Goal: Transaction & Acquisition: Purchase product/service

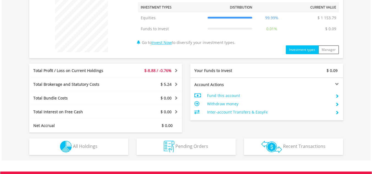
scroll to position [229, 0]
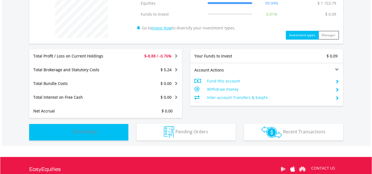
click at [114, 133] on button "Holdings All Holdings" at bounding box center [78, 132] width 99 height 17
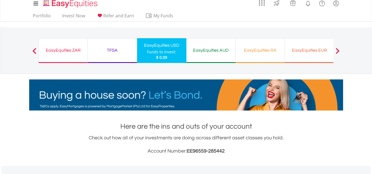
scroll to position [0, 0]
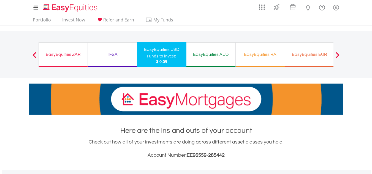
click at [99, 55] on div "TFSA" at bounding box center [112, 55] width 42 height 8
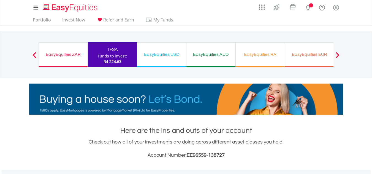
scroll to position [53, 105]
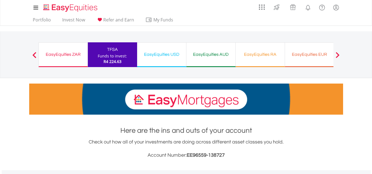
click at [289, 46] on div "EasyEquities EUR Funds to invest: R4 224.63" at bounding box center [309, 54] width 49 height 25
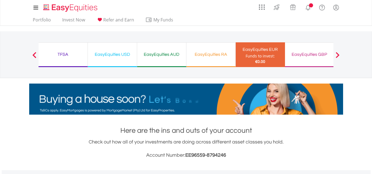
click at [66, 60] on div "TFSA Funds to invest: €0.00" at bounding box center [63, 54] width 49 height 25
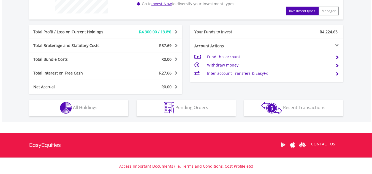
scroll to position [277, 0]
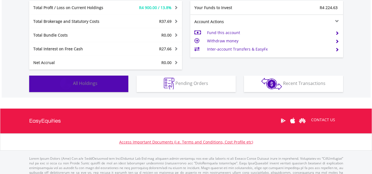
click at [107, 85] on button "Holdings All Holdings" at bounding box center [78, 84] width 99 height 17
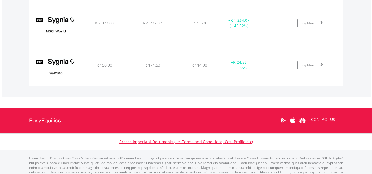
scroll to position [1008, 0]
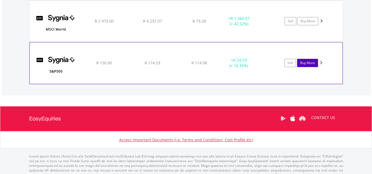
click at [314, 63] on link "Buy More" at bounding box center [307, 63] width 21 height 8
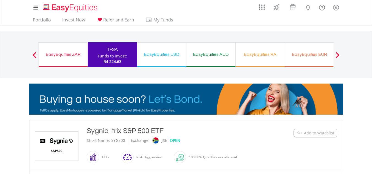
drag, startPoint x: 376, startPoint y: 28, endPoint x: 361, endPoint y: 7, distance: 25.1
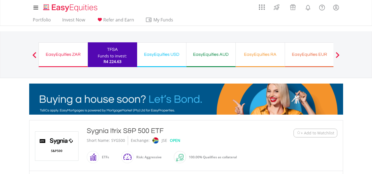
click at [53, 49] on div "EasyEquities ZAR Funds to invest: R4 224.63" at bounding box center [63, 54] width 49 height 25
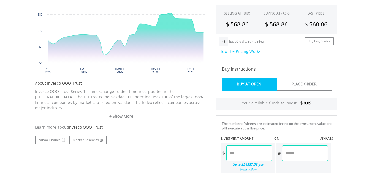
scroll to position [214, 0]
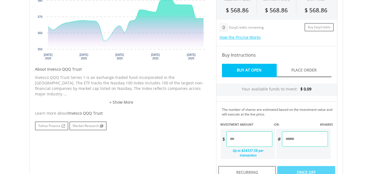
click at [262, 138] on input "number" at bounding box center [249, 139] width 46 height 15
type input "*"
type input "****"
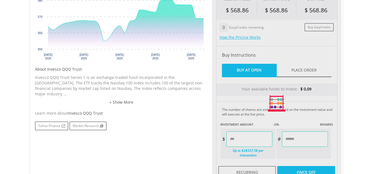
click at [303, 142] on div "Last Updated Price: 15-min. Delay* Price Update Cost: 0 Credits Market Closed S…" at bounding box center [276, 104] width 129 height 282
type input "******"
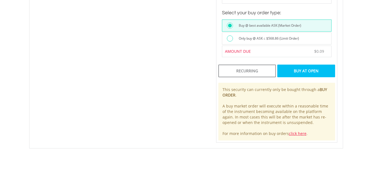
scroll to position [408, 0]
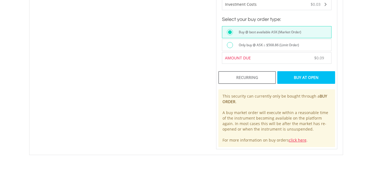
click at [304, 71] on div "Buy At Open" at bounding box center [306, 77] width 58 height 13
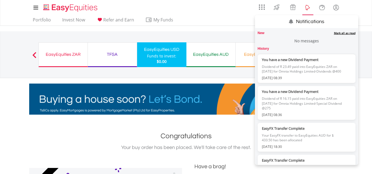
click at [308, 9] on lord-icon "Notifications" at bounding box center [307, 7] width 7 height 7
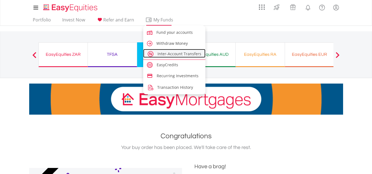
click at [164, 54] on span "Inter-Account Transfers" at bounding box center [179, 53] width 44 height 5
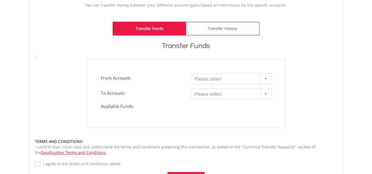
scroll to position [132, 0]
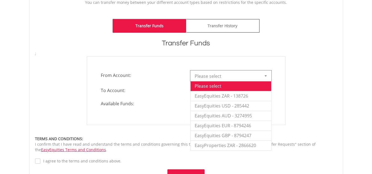
click at [258, 77] on span "Please select" at bounding box center [227, 76] width 64 height 11
click at [254, 95] on li "EasyEquities ZAR - 138726" at bounding box center [231, 96] width 81 height 10
